Goal: Navigation & Orientation: Understand site structure

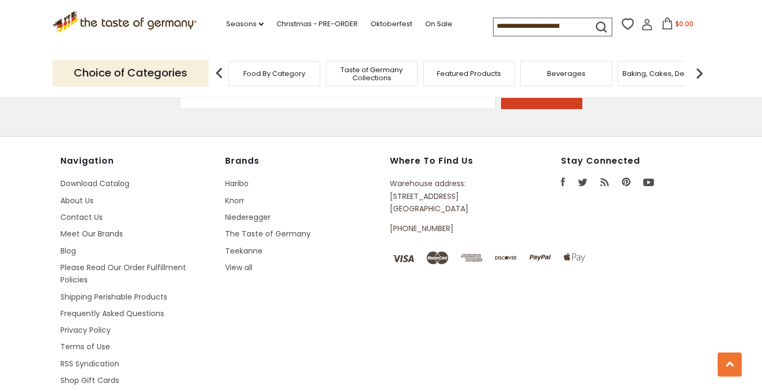
scroll to position [2759, 0]
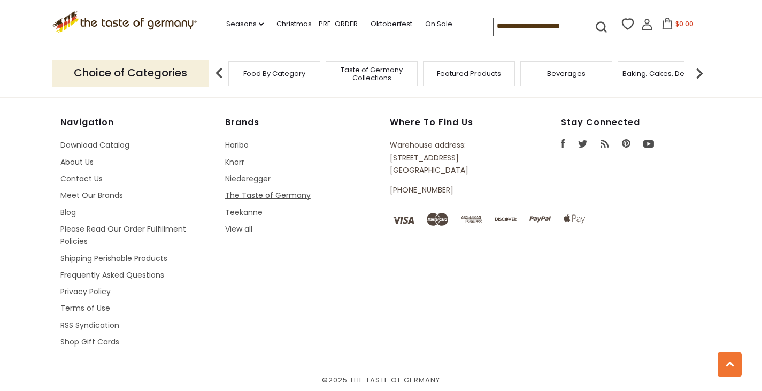
click at [252, 196] on link "The Taste of Germany" at bounding box center [268, 195] width 86 height 11
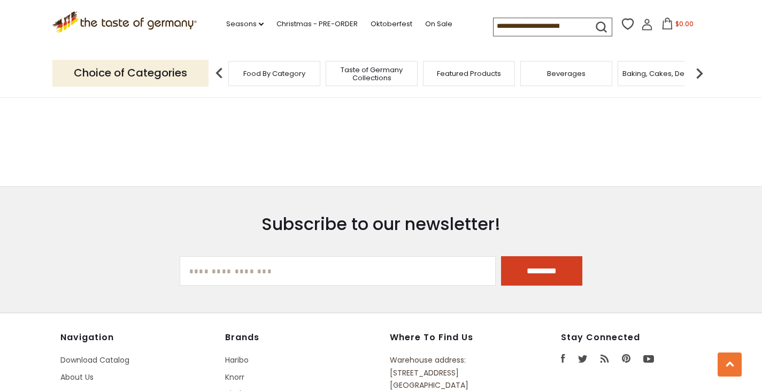
scroll to position [2620, 0]
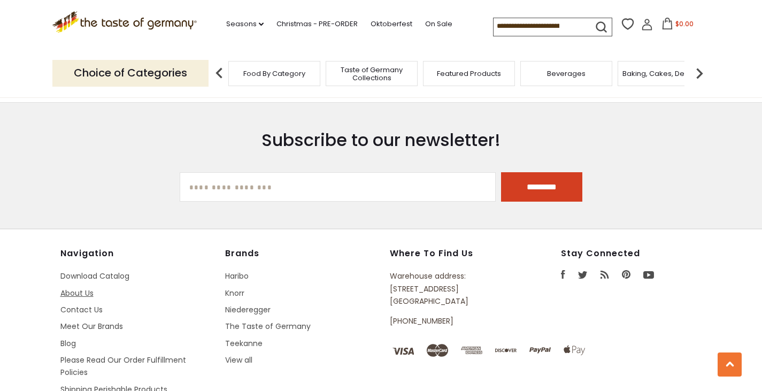
click at [92, 290] on link "About Us" at bounding box center [76, 293] width 33 height 11
